Goal: Find specific page/section: Find specific page/section

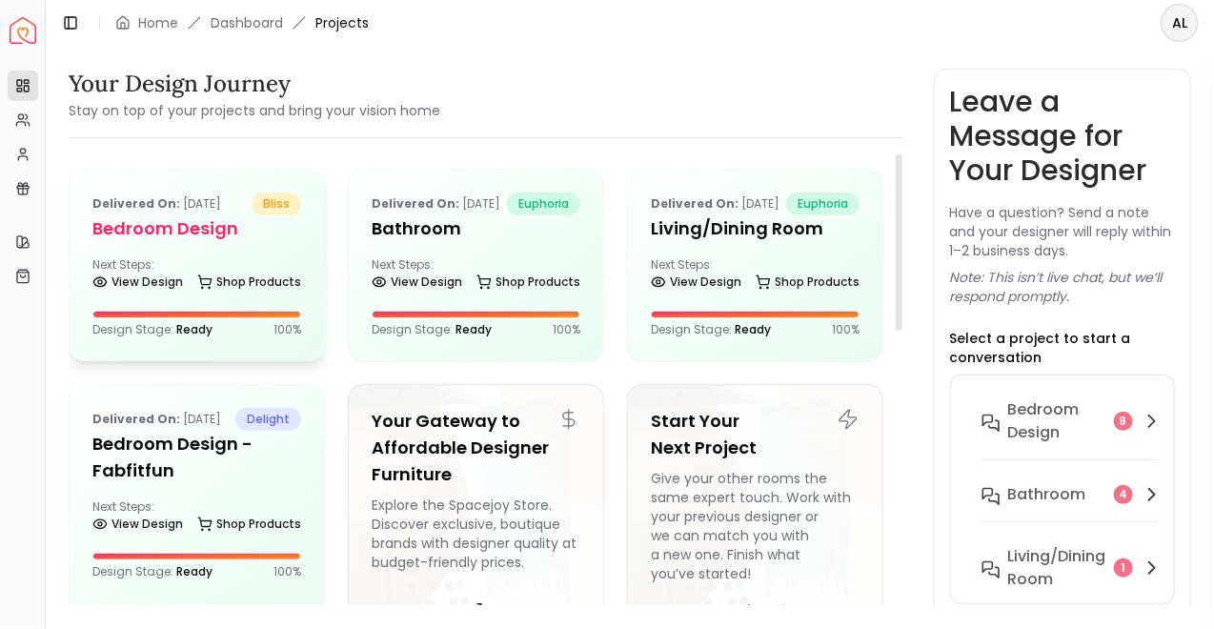
click at [193, 233] on h5 "Bedroom design" at bounding box center [196, 228] width 209 height 27
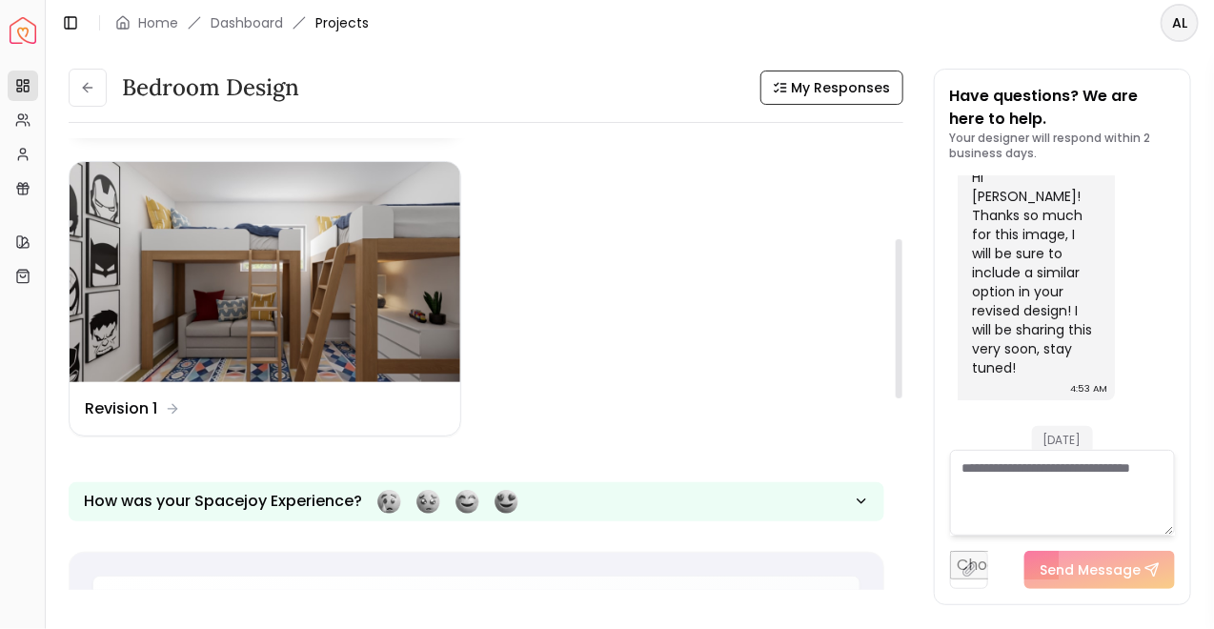
scroll to position [309, 0]
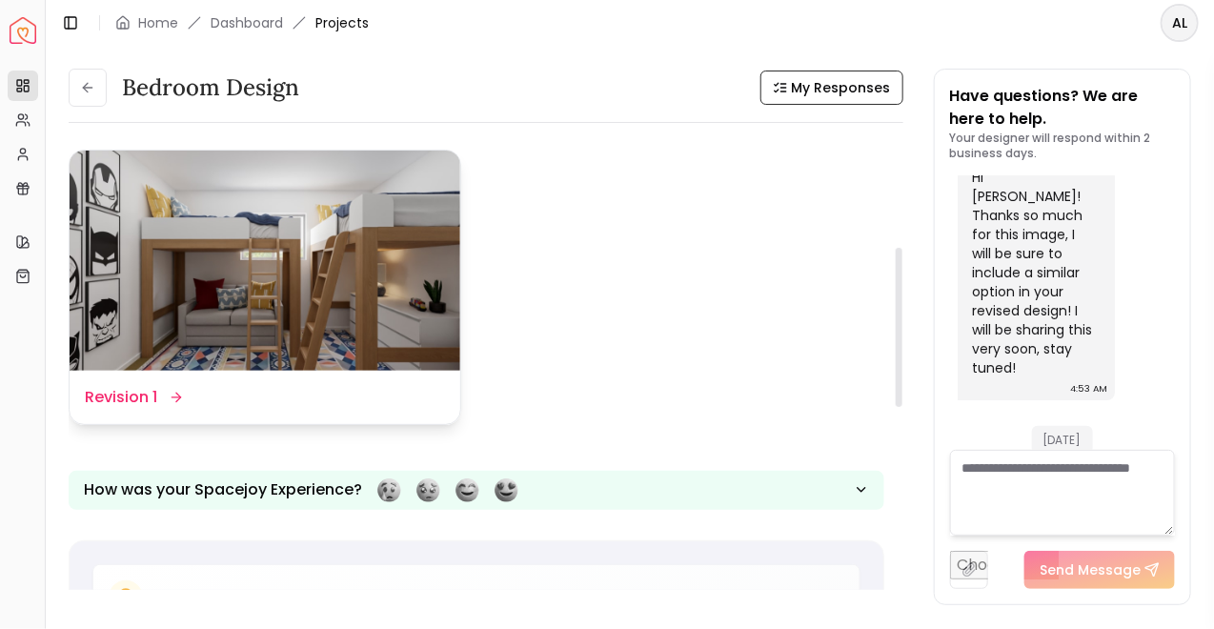
click at [223, 312] on img at bounding box center [265, 260] width 391 height 219
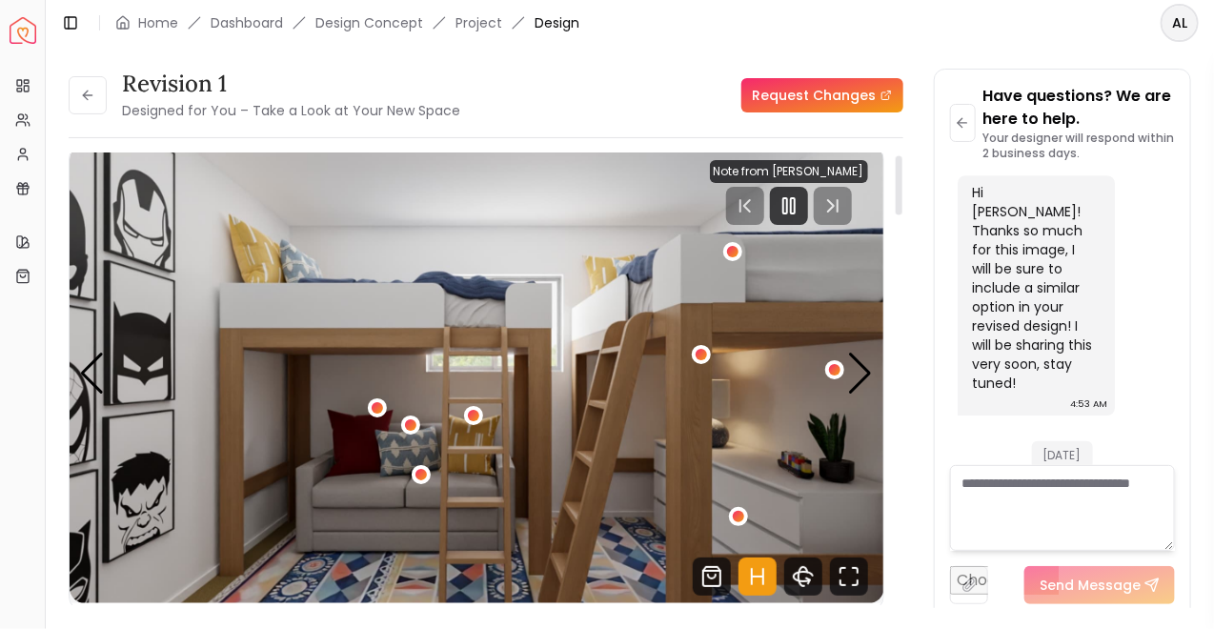
scroll to position [11, 0]
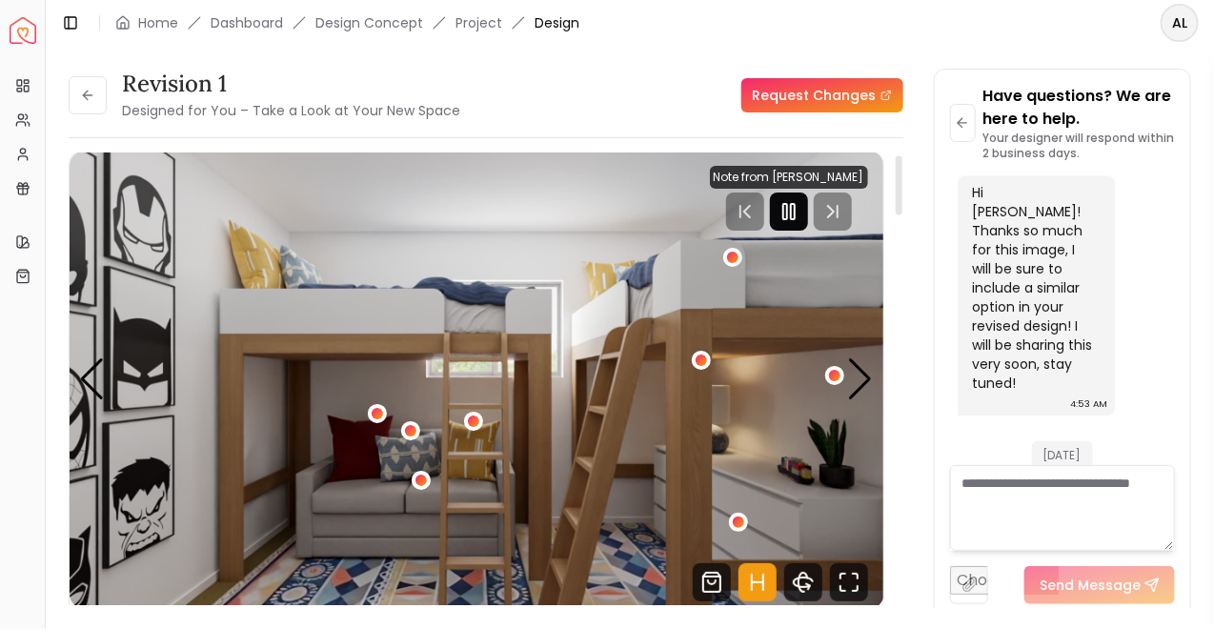
click at [785, 220] on icon "Pause" at bounding box center [789, 211] width 23 height 23
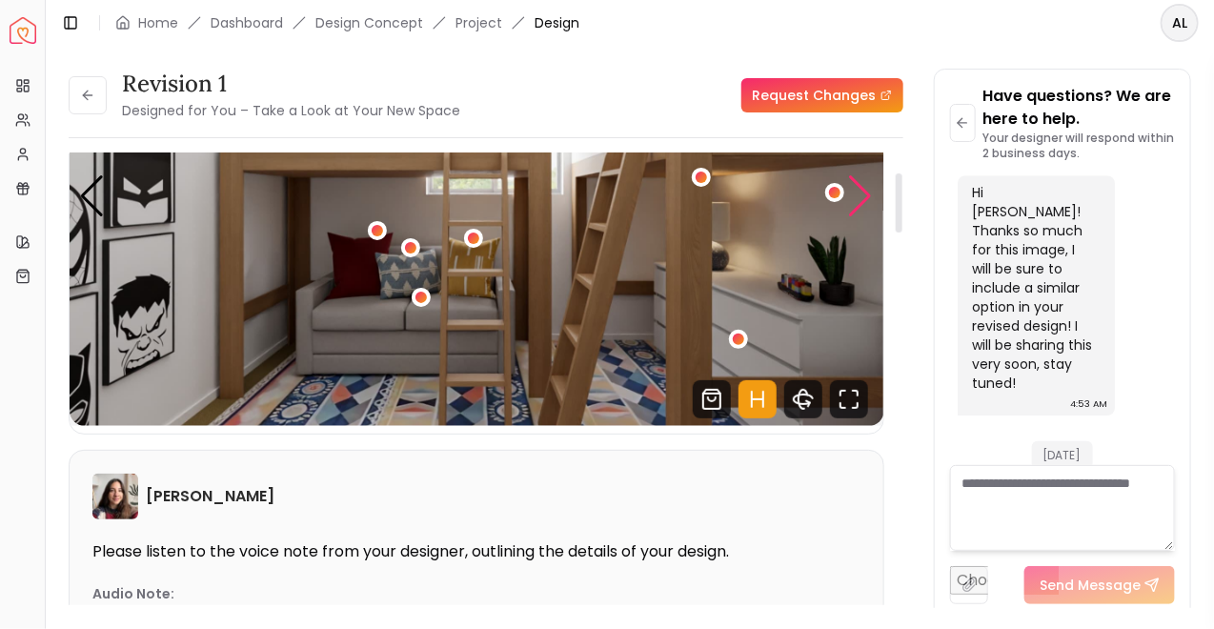
scroll to position [211, 0]
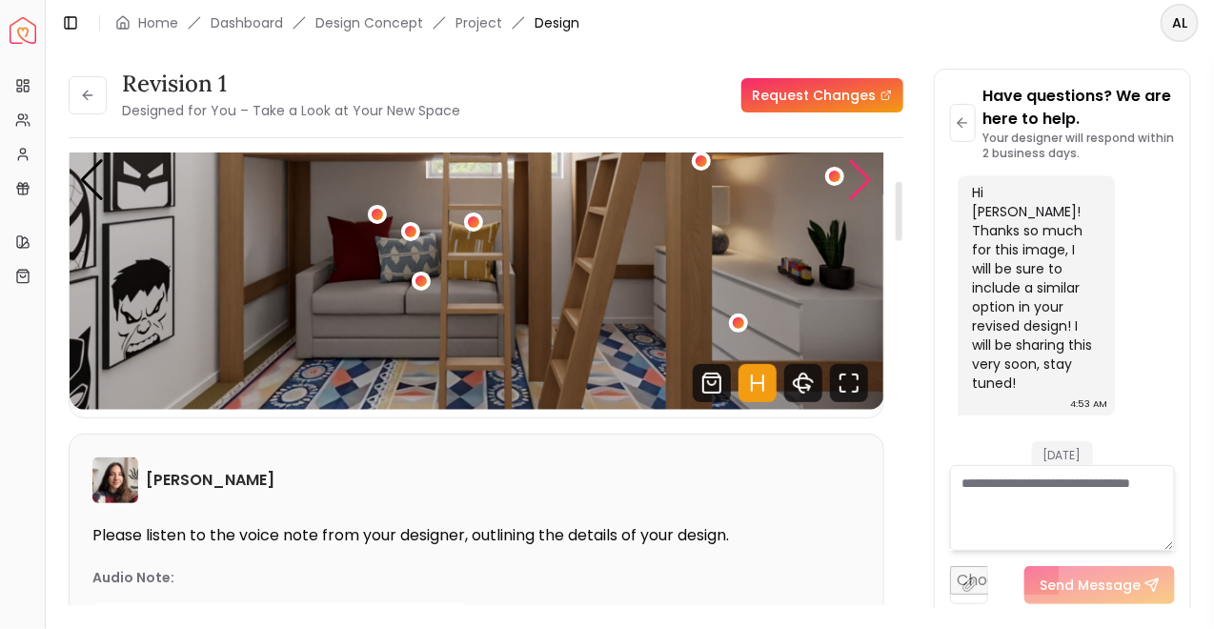
click at [861, 188] on div "Next slide" at bounding box center [861, 180] width 26 height 42
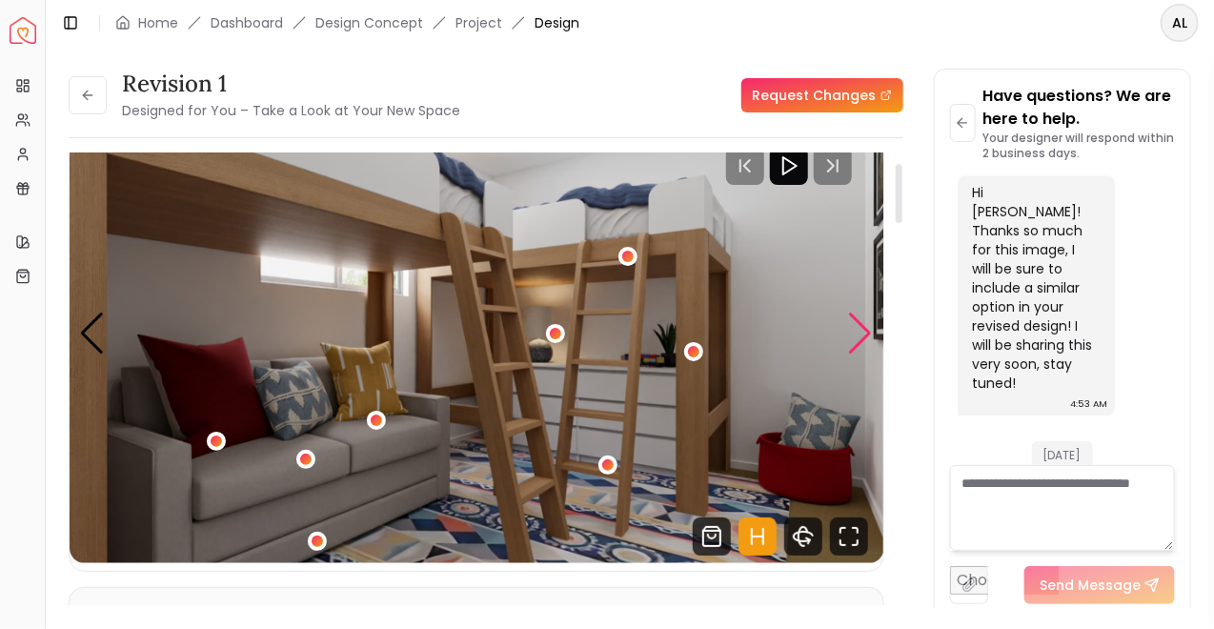
scroll to position [16, 0]
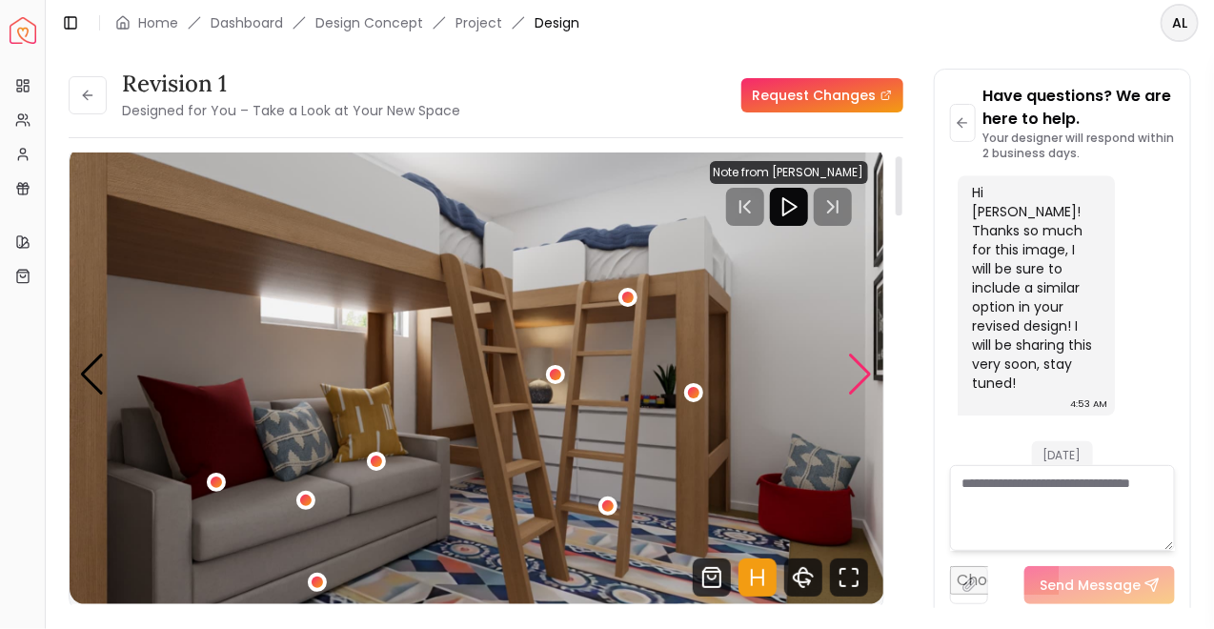
click at [867, 371] on div "Next slide" at bounding box center [861, 375] width 26 height 42
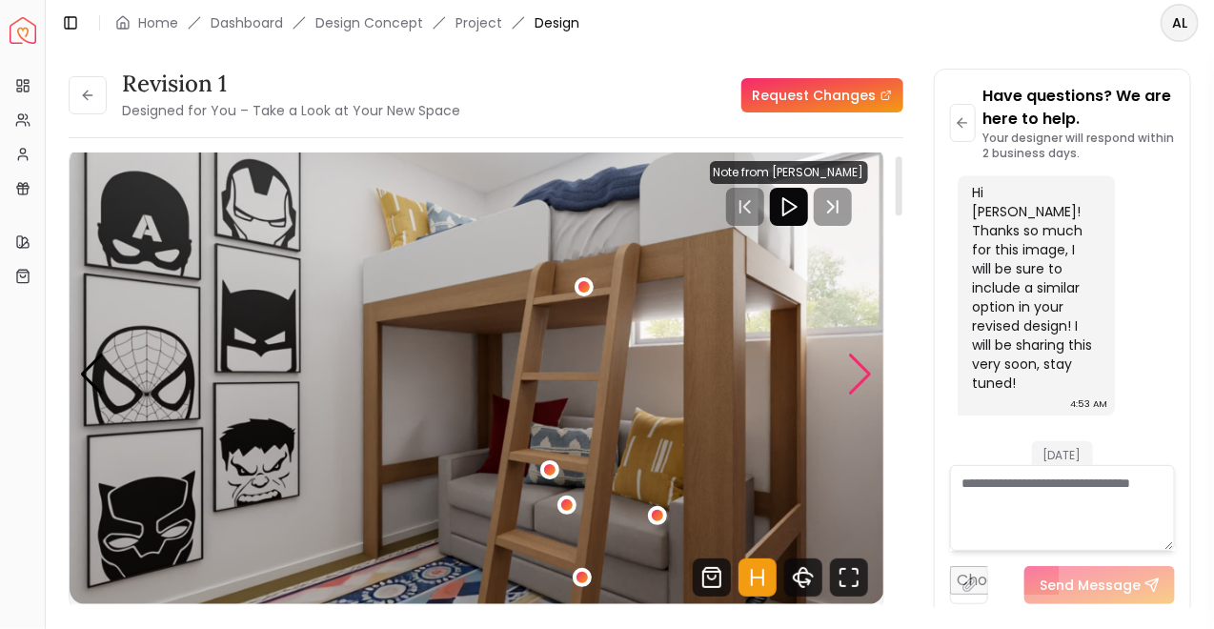
click at [867, 371] on div "Next slide" at bounding box center [861, 375] width 26 height 42
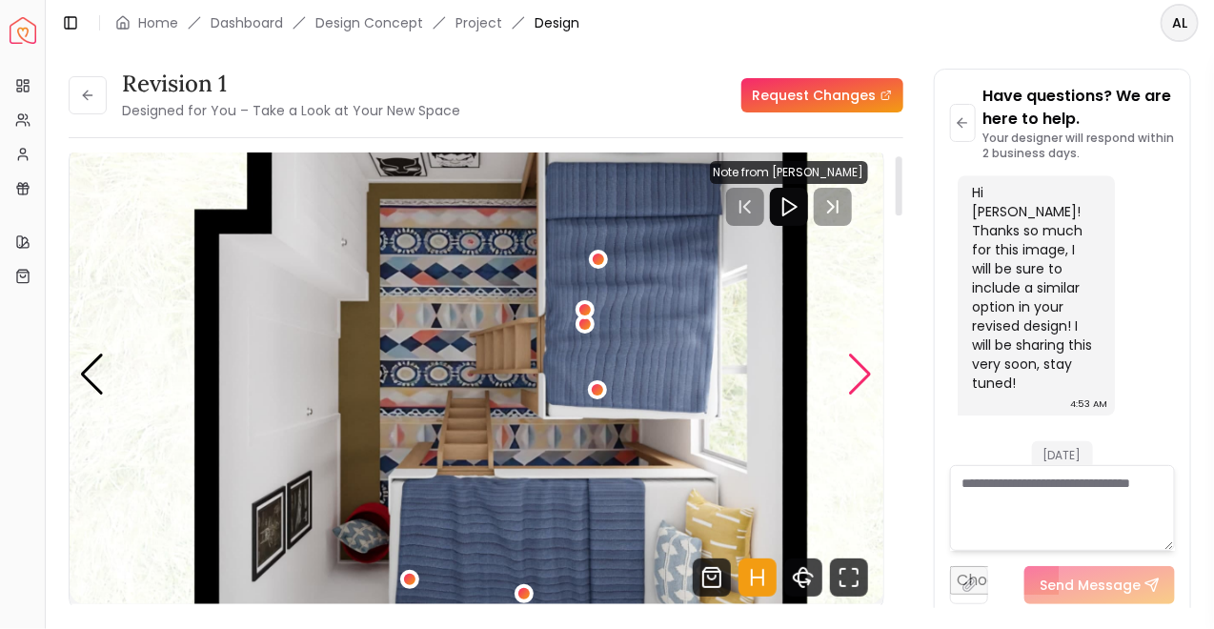
click at [869, 374] on div "Next slide" at bounding box center [861, 375] width 26 height 42
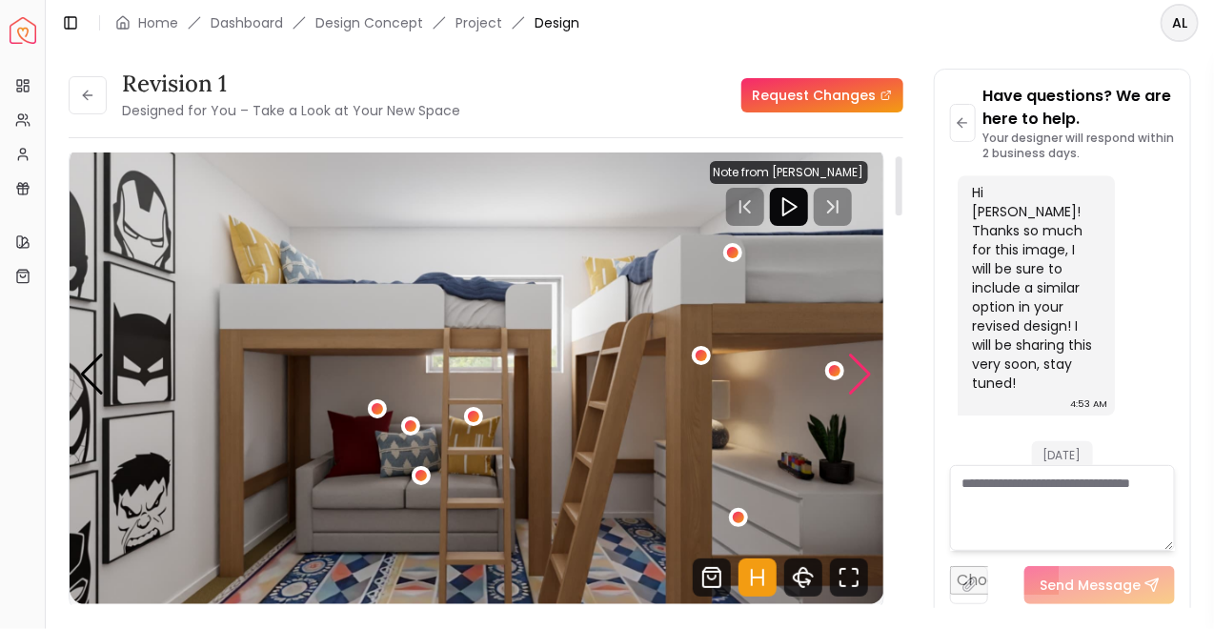
click at [869, 374] on div "Next slide" at bounding box center [861, 375] width 26 height 42
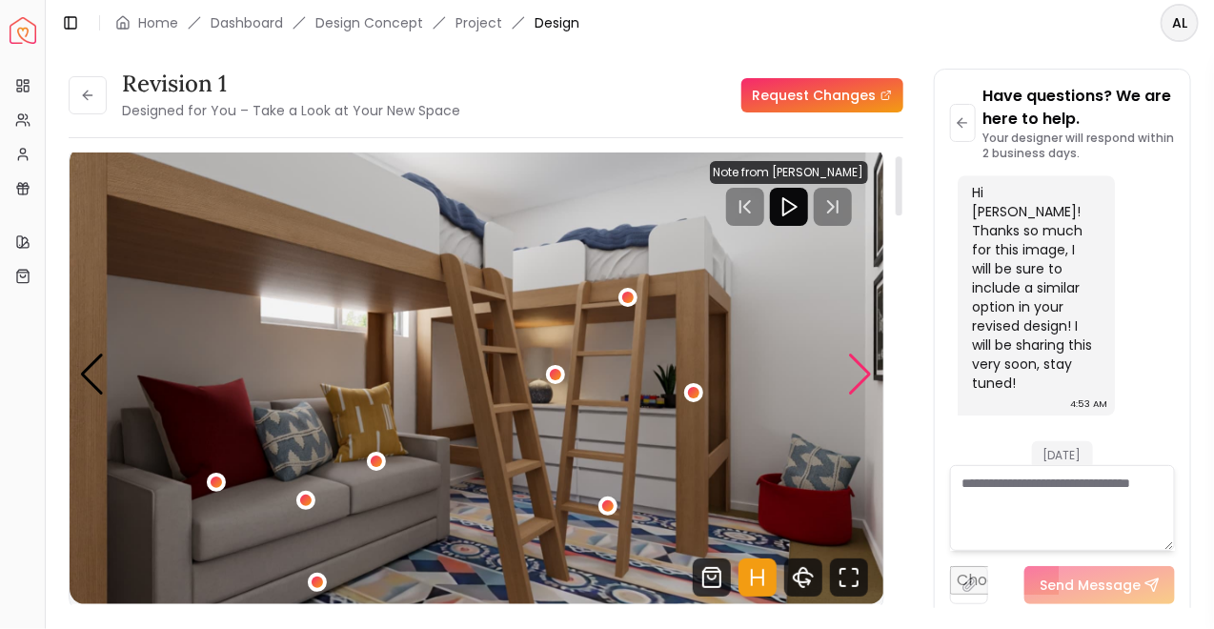
click at [869, 374] on div "Next slide" at bounding box center [861, 375] width 26 height 42
